Goal: Task Accomplishment & Management: Manage account settings

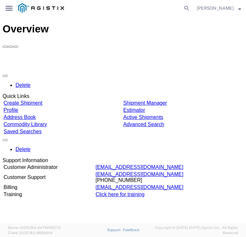
click at [161, 100] on link "Shipment Manager" at bounding box center [145, 103] width 44 height 6
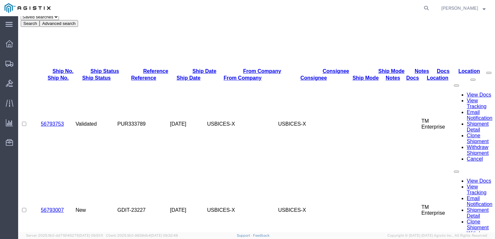
scroll to position [103, 0]
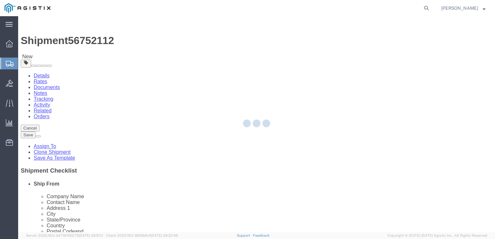
select select "34243"
select select
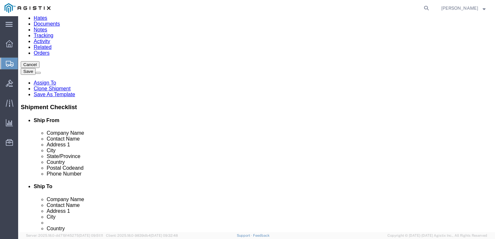
scroll to position [64, 0]
click input "[PHONE_NUMBER]"
click input "(65)"
click input "text"
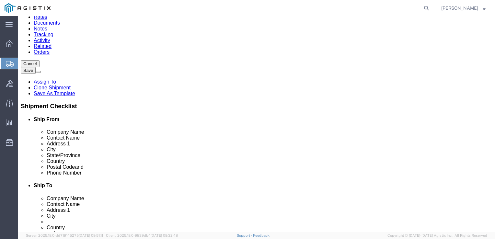
click input "[PHONE_NUMBER]"
type input "[PHONE_NUMBER]"
click input "text"
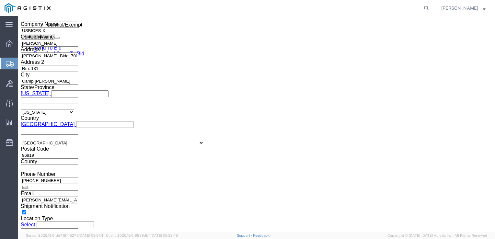
scroll to position [465, 0]
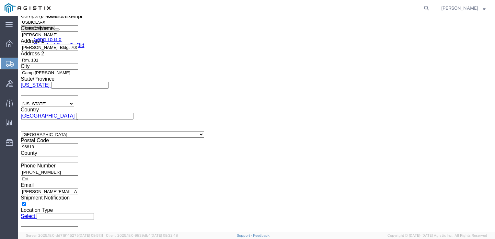
click button "Continue"
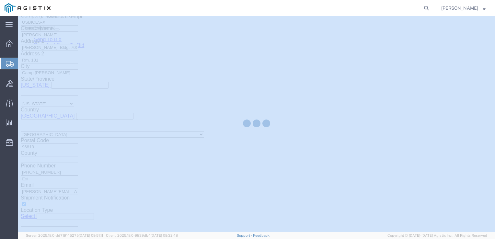
click at [246, 150] on html "main_menu Created with Sketch. Collapse Menu Overview Shipments Shipment Manage…" at bounding box center [247, 119] width 495 height 239
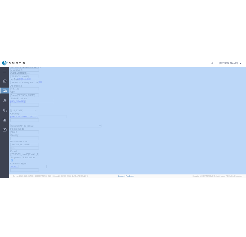
scroll to position [2, 0]
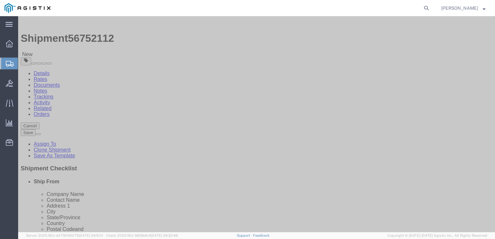
click div "x Package Type Select Bale(s) Basket(s) Bolt(s) Bottle(s) Buckets Bulk Bundle(s…"
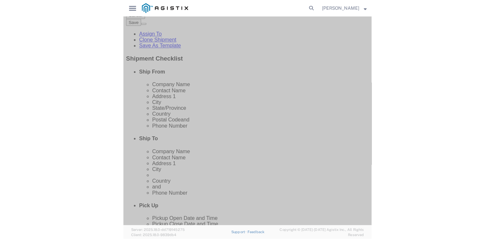
scroll to position [115, 0]
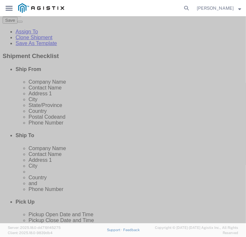
click select "Select Bale(s) Basket(s) Bolt(s) Bottle(s) Buckets Bulk Bundle(s) Can(s) Cardbo…"
select select "YRPK"
click select "Select Bale(s) Basket(s) Bolt(s) Bottle(s) Buckets Bulk Bundle(s) Can(s) Cardbo…"
click input "1"
type input "2"
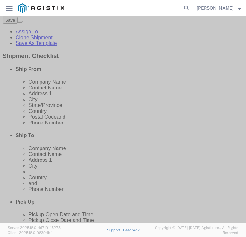
click input "text"
type input "23.5"
click input "text"
type input "19.5"
click input "text"
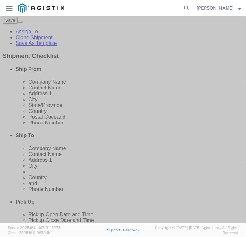
type input "23.5"
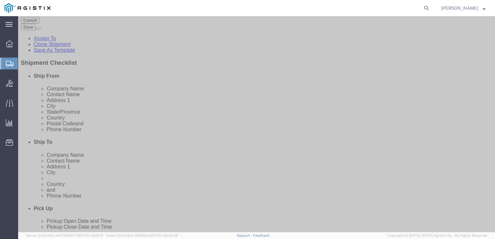
scroll to position [40, 0]
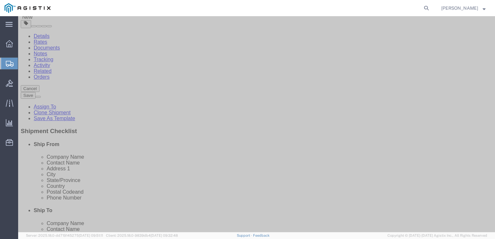
click div "2 x Your Packaging Package Type Select Bale(s) Basket(s) Bolt(s) Bottle(s) Buck…"
click button "Previous"
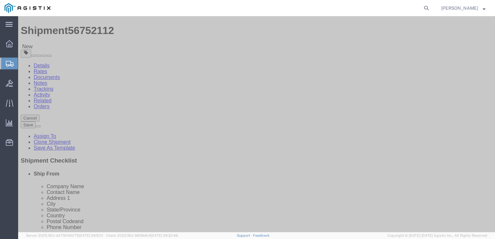
scroll to position [6, 0]
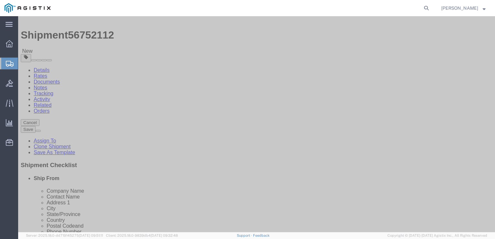
click img
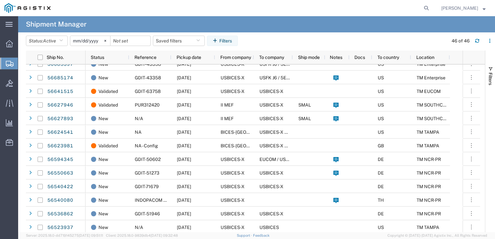
scroll to position [271, 0]
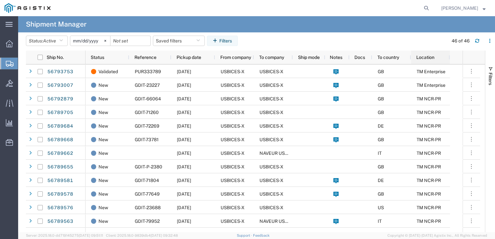
click at [246, 60] on span "Location" at bounding box center [425, 57] width 18 height 5
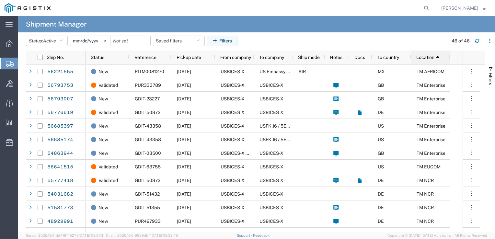
click at [246, 60] on span "Location" at bounding box center [425, 57] width 18 height 5
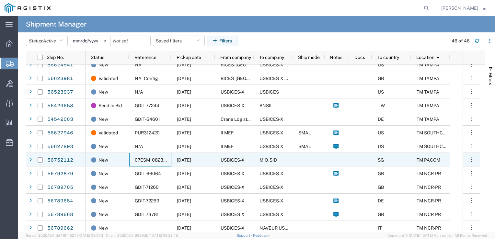
click at [159, 159] on span "07ESM1082328" at bounding box center [152, 159] width 34 height 5
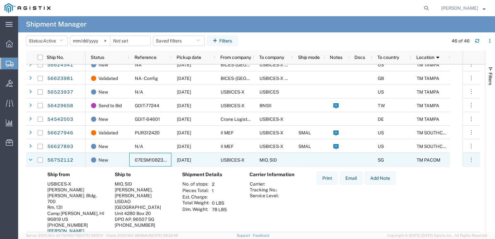
click at [155, 157] on span "07ESM1082328" at bounding box center [152, 159] width 34 height 5
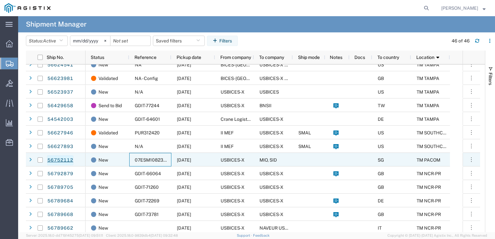
click at [63, 159] on link "56752112" at bounding box center [60, 160] width 27 height 10
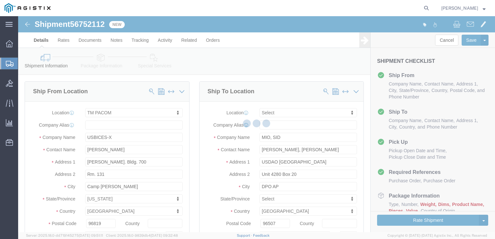
select select "34243"
select select
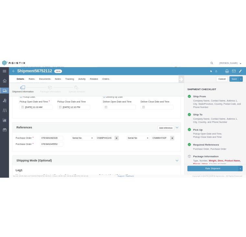
scroll to position [379, 0]
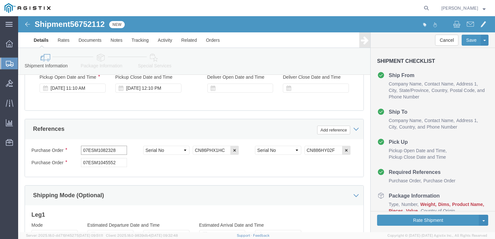
drag, startPoint x: 99, startPoint y: 139, endPoint x: 38, endPoint y: 144, distance: 61.1
click div "Purchase Order 07ESM1082328"
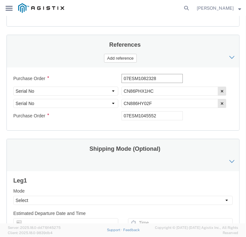
scroll to position [1130, 0]
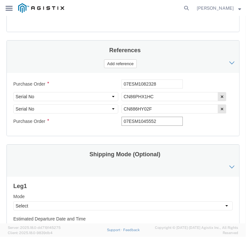
click input "07ESM1045552"
click div "References"
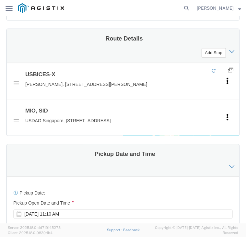
scroll to position [818, 0]
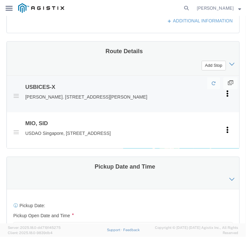
drag, startPoint x: 147, startPoint y: 82, endPoint x: 146, endPoint y: 79, distance: 3.4
click p "[PERSON_NAME]. [STREET_ADDRESS][PERSON_NAME]"
click link "Edit"
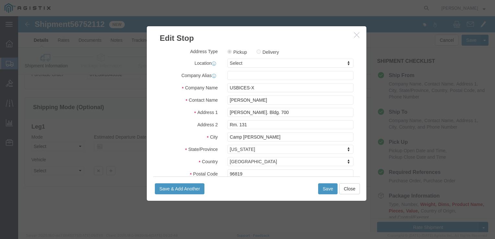
scroll to position [472, 0]
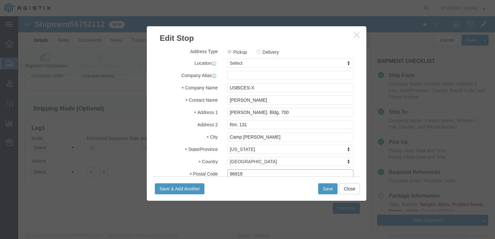
click input "96819"
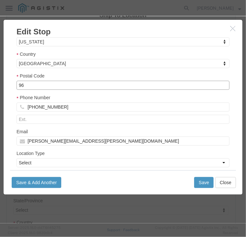
scroll to position [184, 0]
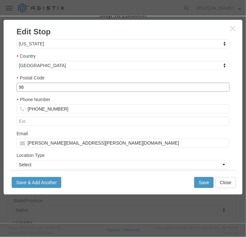
click input "96"
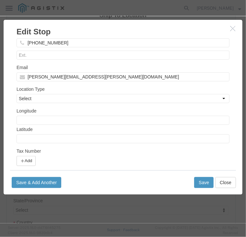
scroll to position [303, 0]
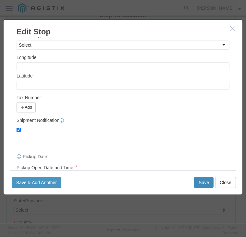
type input "96861"
click button "Save"
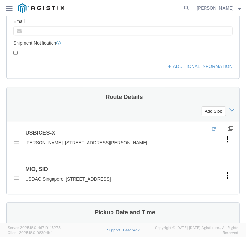
scroll to position [775, 0]
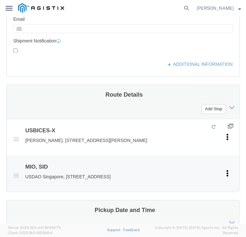
drag, startPoint x: 166, startPoint y: 159, endPoint x: 26, endPoint y: 166, distance: 140.4
click li "MIO, SID USDAO [GEOGRAPHIC_DATA], Unit 4280 Box 20, DPO AP, 96507, SG Pickup De…"
copy p "USDAO Singapore, [STREET_ADDRESS]"
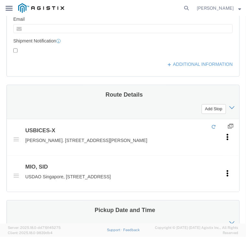
click div "Ship From Location Location TM PACOM My Profile Location Master Location [GEOGR…"
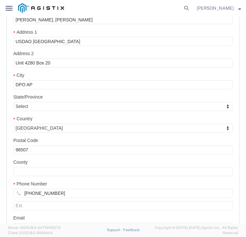
scroll to position [578, 0]
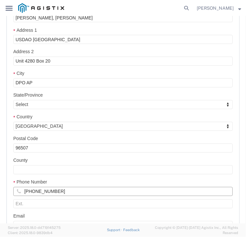
drag, startPoint x: 96, startPoint y: 175, endPoint x: 12, endPoint y: 170, distance: 84.0
click div "[PHONE_NUMBER]"
